Goal: Information Seeking & Learning: Learn about a topic

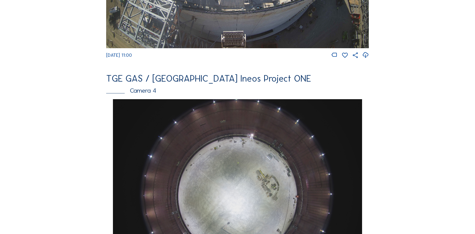
scroll to position [401, 0]
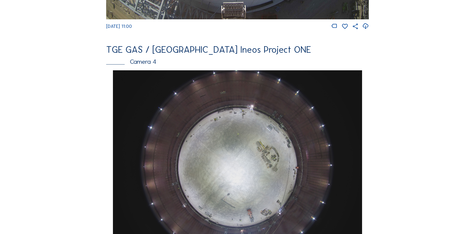
click at [244, 129] on img at bounding box center [237, 163] width 249 height 187
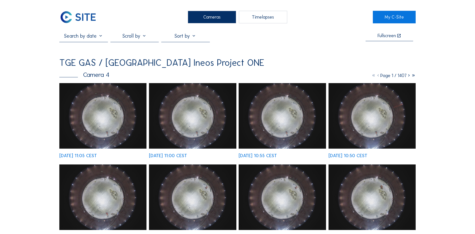
click at [127, 130] on img at bounding box center [102, 115] width 87 height 65
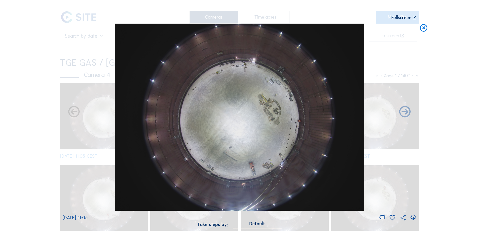
click at [414, 216] on icon at bounding box center [413, 217] width 7 height 8
click at [45, 78] on div "Scroll to travel through time | Press 'Alt' Button + Scroll to Zoom | Click and…" at bounding box center [239, 117] width 479 height 234
click at [425, 29] on icon at bounding box center [423, 28] width 9 height 9
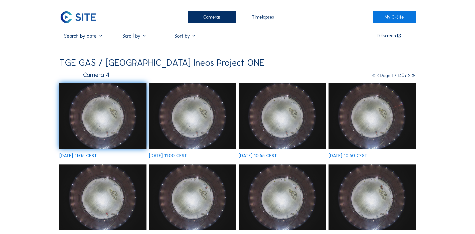
click at [208, 18] on div "Cameras" at bounding box center [212, 17] width 48 height 13
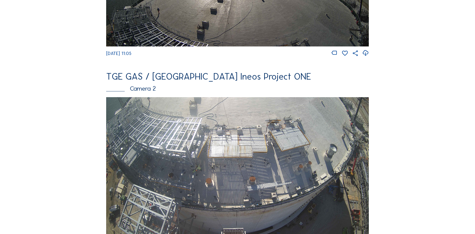
scroll to position [200, 0]
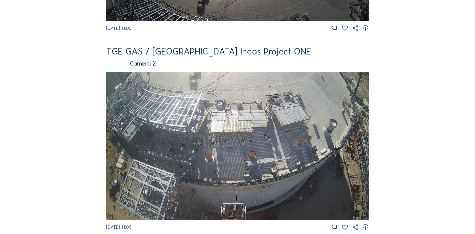
click at [197, 127] on img at bounding box center [237, 146] width 263 height 148
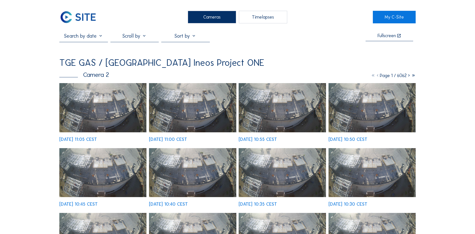
click at [108, 112] on img at bounding box center [102, 107] width 87 height 49
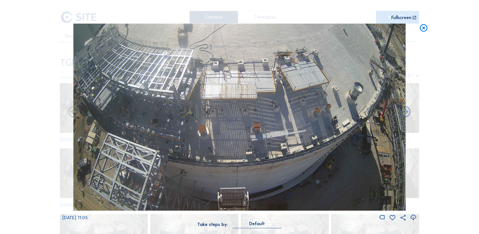
click at [414, 217] on icon at bounding box center [413, 217] width 7 height 8
click at [15, 83] on div "Scroll to travel through time | Press 'Alt' Button + Scroll to Zoom | Click and…" at bounding box center [239, 117] width 479 height 234
click at [425, 27] on icon at bounding box center [423, 28] width 9 height 9
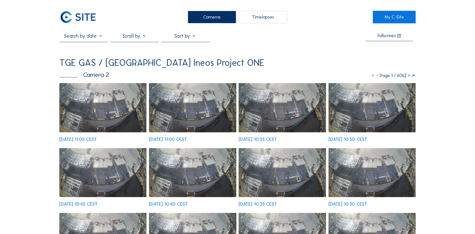
click at [210, 16] on div "Cameras" at bounding box center [212, 17] width 48 height 13
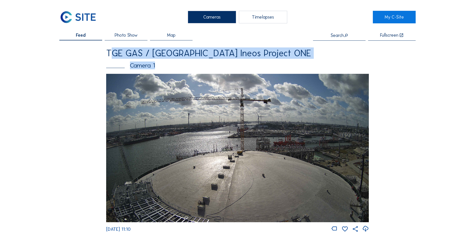
drag, startPoint x: 101, startPoint y: 53, endPoint x: 277, endPoint y: 62, distance: 175.7
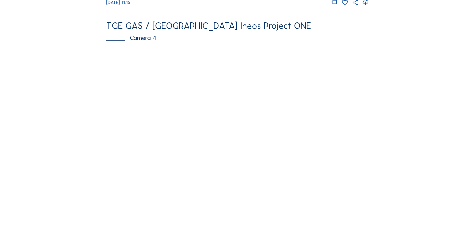
scroll to position [426, 0]
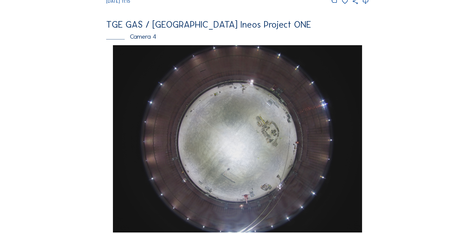
click at [231, 130] on img at bounding box center [237, 138] width 249 height 187
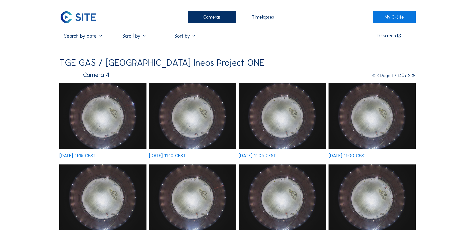
click at [97, 113] on img at bounding box center [102, 115] width 87 height 65
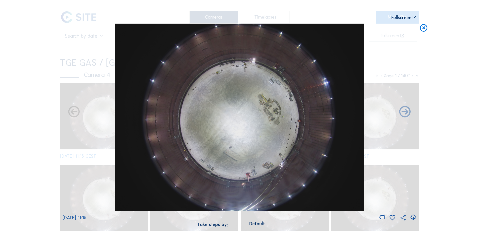
click at [413, 217] on icon at bounding box center [413, 217] width 7 height 8
click at [29, 62] on div "Scroll to travel through time | Press 'Alt' Button + Scroll to Zoom | Click and…" at bounding box center [239, 117] width 479 height 234
click at [424, 29] on icon at bounding box center [423, 28] width 9 height 9
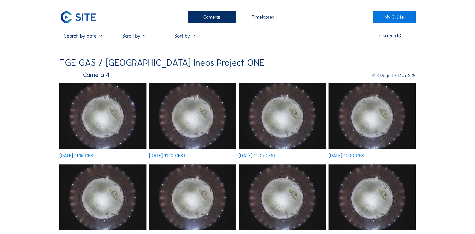
click at [210, 20] on div "Cameras" at bounding box center [212, 17] width 48 height 13
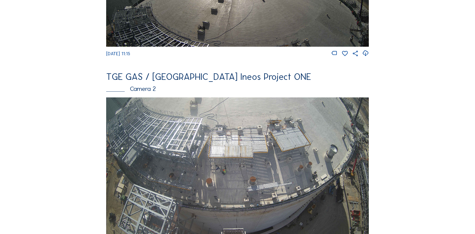
scroll to position [175, 0]
click at [182, 135] on img at bounding box center [237, 171] width 263 height 148
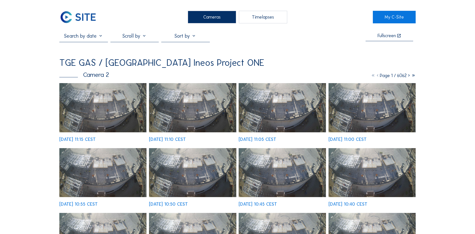
click at [109, 101] on img at bounding box center [102, 107] width 87 height 49
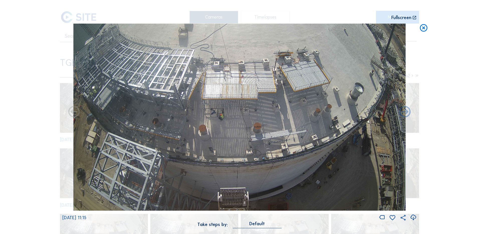
click at [414, 218] on icon at bounding box center [413, 217] width 7 height 8
click at [14, 115] on div "Scroll to travel through time | Press 'Alt' Button + Scroll to Zoom | Click and…" at bounding box center [239, 117] width 479 height 234
click at [423, 27] on icon at bounding box center [423, 28] width 9 height 9
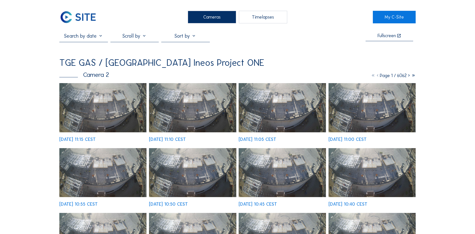
click at [214, 14] on div "Cameras" at bounding box center [212, 17] width 48 height 13
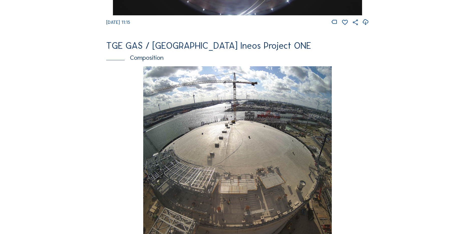
scroll to position [652, 0]
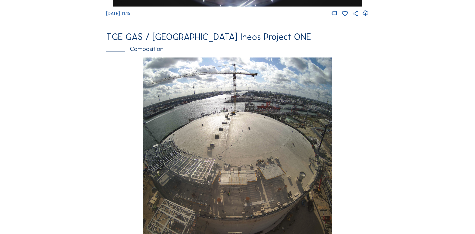
click at [268, 121] on img at bounding box center [237, 150] width 188 height 187
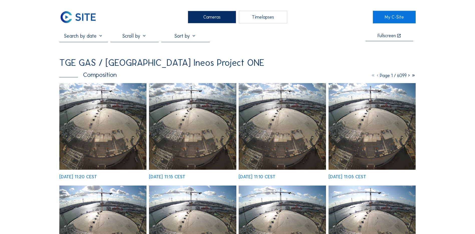
click at [105, 128] on div "Tu 02 Sep 2025 11:20 CEST" at bounding box center [102, 131] width 87 height 96
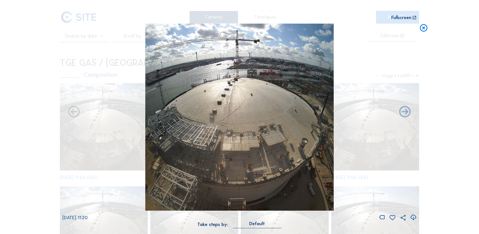
click at [256, 119] on img at bounding box center [239, 117] width 188 height 187
click at [414, 217] on icon at bounding box center [413, 217] width 7 height 8
drag, startPoint x: 47, startPoint y: 114, endPoint x: 75, endPoint y: 113, distance: 28.6
click at [47, 114] on div "Scroll to travel through time | Press 'Alt' Button + Scroll to Zoom | Click and…" at bounding box center [239, 117] width 479 height 234
click at [424, 29] on icon at bounding box center [423, 28] width 9 height 9
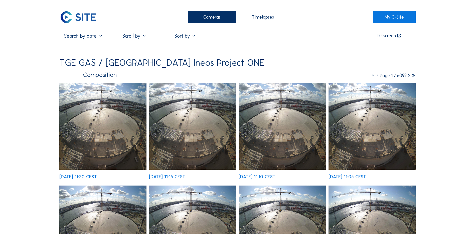
click at [214, 19] on div "Cameras" at bounding box center [212, 17] width 48 height 13
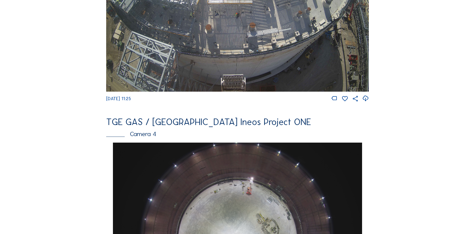
scroll to position [401, 0]
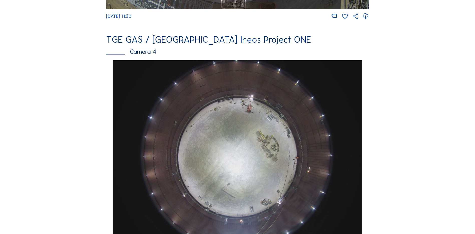
scroll to position [426, 0]
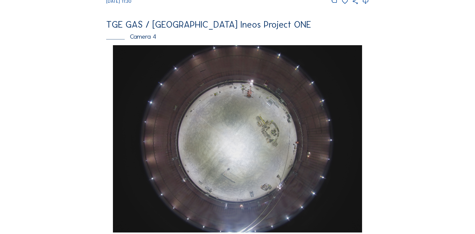
click at [257, 125] on img at bounding box center [237, 138] width 249 height 187
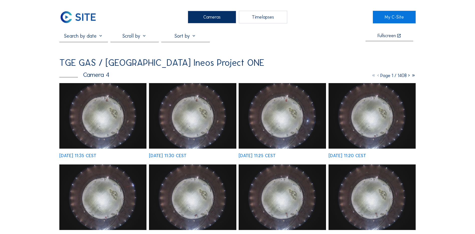
click at [109, 109] on img at bounding box center [102, 115] width 87 height 65
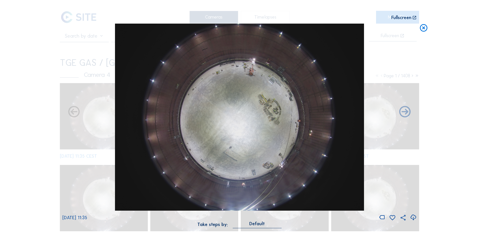
click at [413, 216] on icon at bounding box center [413, 217] width 7 height 8
click at [28, 108] on div "Scroll to travel through time | Press 'Alt' Button + Scroll to Zoom | Click and…" at bounding box center [239, 117] width 479 height 234
click at [423, 29] on icon at bounding box center [423, 28] width 9 height 9
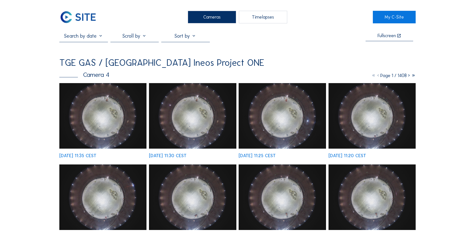
click at [208, 16] on div "Cameras" at bounding box center [212, 17] width 48 height 13
